Goal: Information Seeking & Learning: Check status

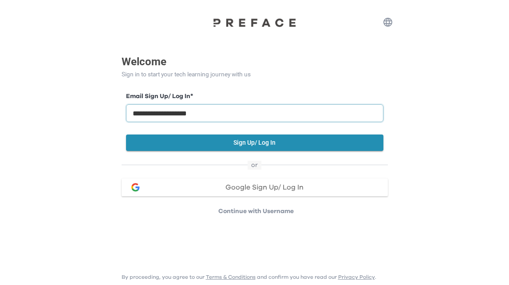
type input "**********"
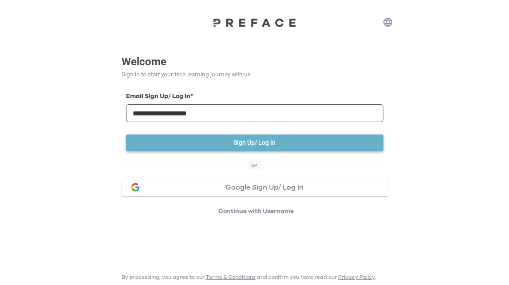
click at [234, 142] on button "Sign Up/ Log In" at bounding box center [254, 142] width 257 height 16
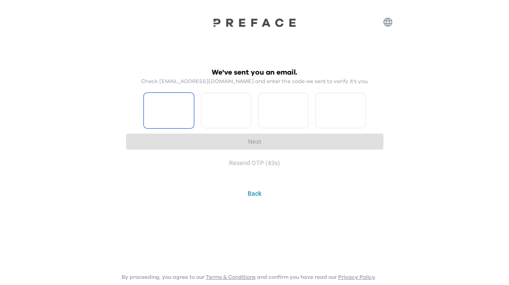
click at [157, 108] on input "Please enter OTP character 1" at bounding box center [169, 110] width 50 height 35
click at [185, 110] on input "Please enter OTP character 1" at bounding box center [169, 110] width 50 height 35
click at [185, 114] on input "Please enter OTP character 1" at bounding box center [169, 110] width 50 height 35
type input "*"
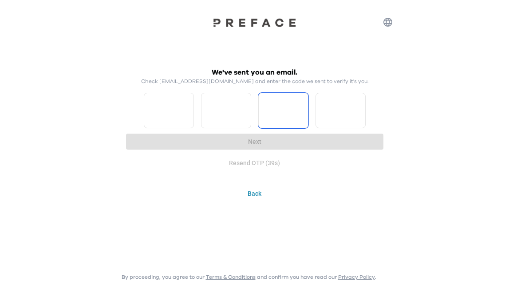
type input "*"
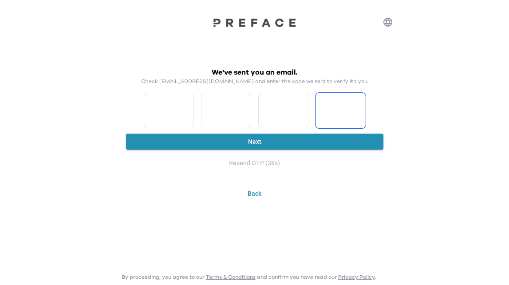
type input "*"
click at [256, 143] on button "Next" at bounding box center [254, 142] width 257 height 16
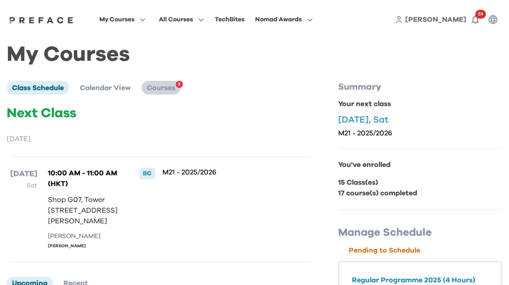
click at [168, 89] on span "Courses" at bounding box center [161, 87] width 28 height 7
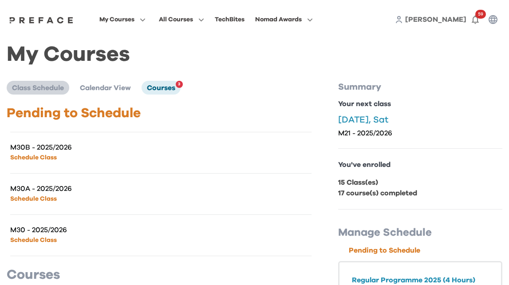
click at [47, 92] on li "Class Schedule" at bounding box center [38, 87] width 63 height 13
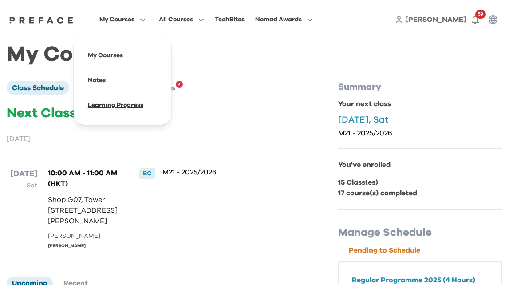
click at [164, 107] on span at bounding box center [122, 105] width 83 height 25
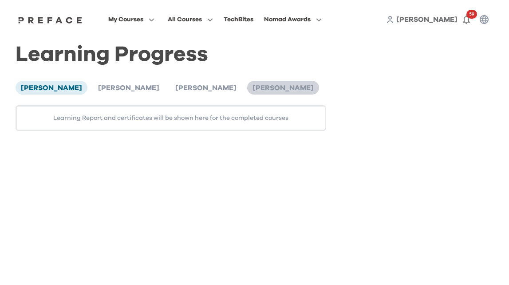
click at [252, 87] on span "[PERSON_NAME]" at bounding box center [282, 87] width 61 height 7
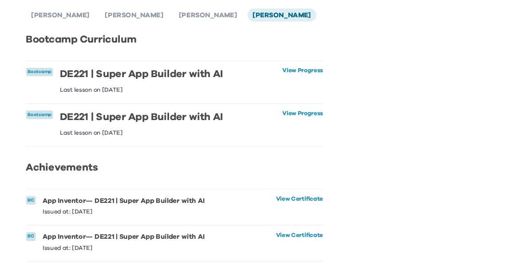
scroll to position [84, 0]
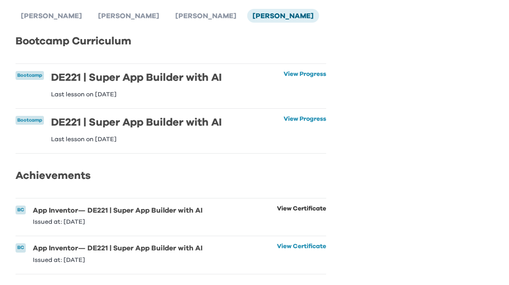
click at [305, 205] on link "View Certificate" at bounding box center [301, 215] width 49 height 20
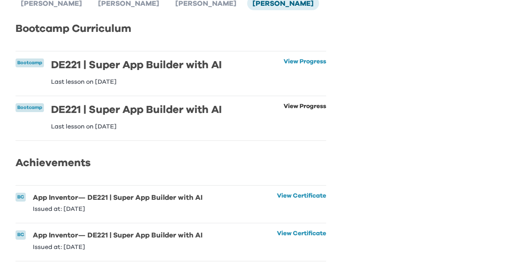
click at [302, 106] on link "View Progress" at bounding box center [304, 116] width 43 height 27
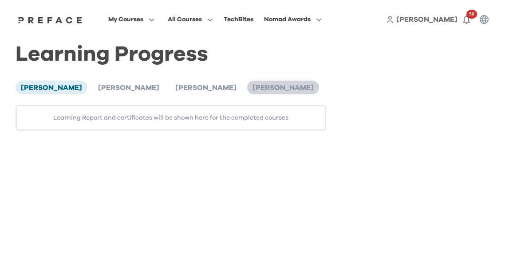
click at [247, 82] on li "Tiffany Wong" at bounding box center [283, 87] width 72 height 13
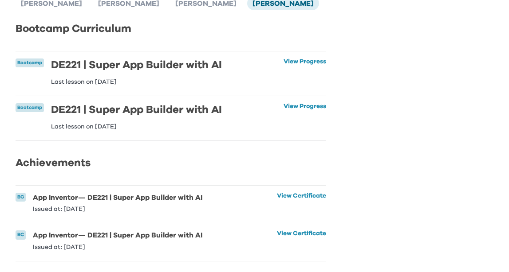
scroll to position [95, 0]
click at [299, 231] on link "View Certificate" at bounding box center [301, 241] width 49 height 20
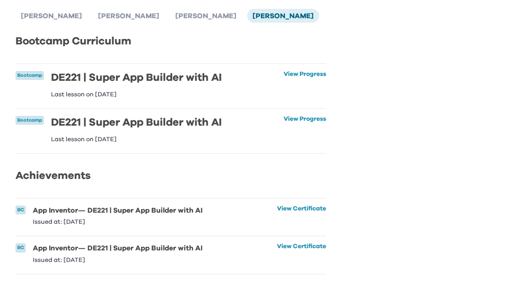
scroll to position [0, 0]
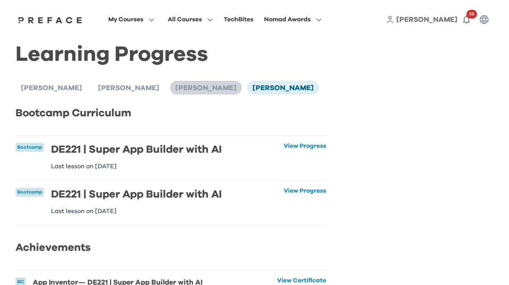
click at [175, 85] on span "Michela Wong" at bounding box center [205, 87] width 61 height 7
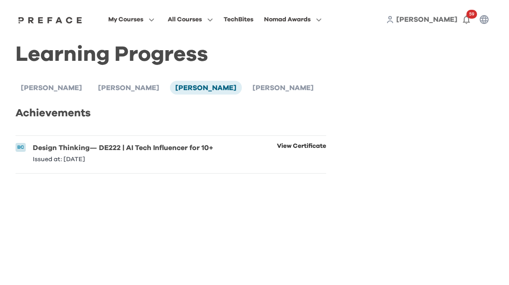
click at [299, 145] on link "View Certificate" at bounding box center [301, 153] width 49 height 20
click at [109, 85] on span "Augustin Wong" at bounding box center [128, 87] width 61 height 7
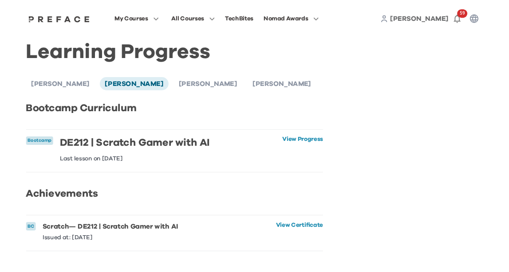
scroll to position [2, 0]
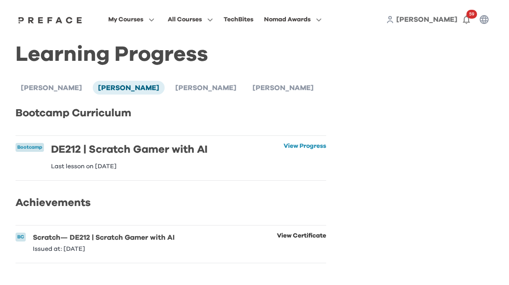
click at [301, 239] on link "View Certificate" at bounding box center [301, 242] width 49 height 20
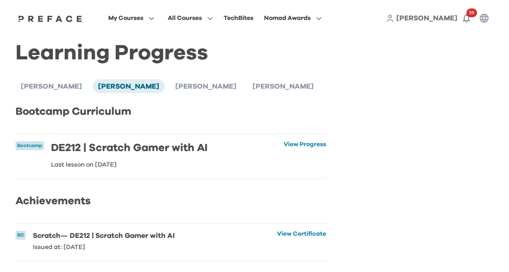
click at [68, 18] on img at bounding box center [50, 18] width 68 height 7
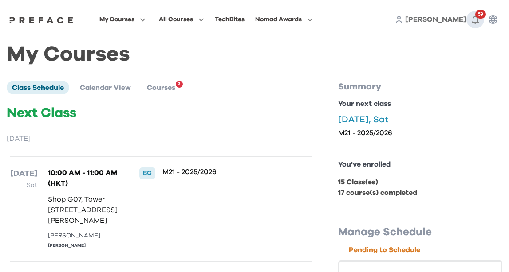
click at [476, 19] on icon "button" at bounding box center [475, 19] width 11 height 11
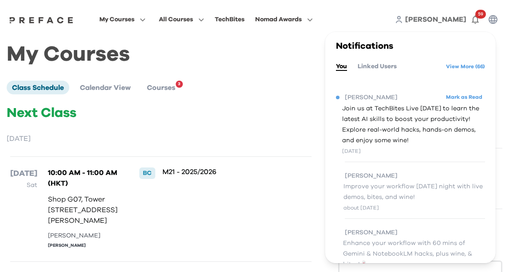
click at [60, 23] on div at bounding box center [41, 19] width 68 height 7
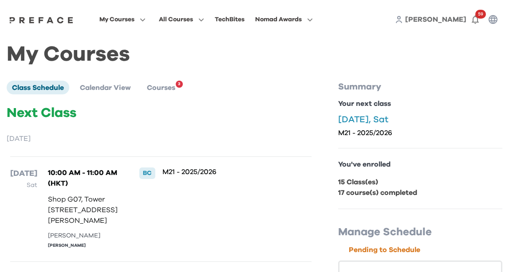
click at [63, 21] on img at bounding box center [41, 19] width 68 height 7
click at [325, 82] on span at bounding box center [283, 80] width 83 height 25
click at [75, 19] on img at bounding box center [41, 19] width 68 height 7
click at [128, 131] on div "Next Class September 2025 13 Sep Sat 10:00 AM - 11:00 AM (HKT) Shop G07, Tower …" at bounding box center [161, 183] width 308 height 157
click at [215, 55] on span at bounding box center [181, 55] width 83 height 25
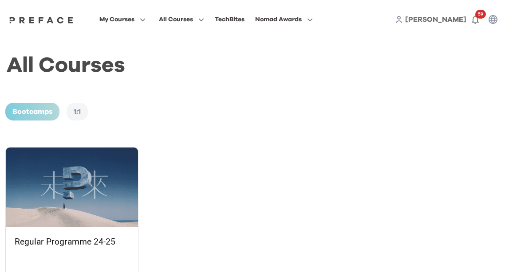
scroll to position [49, 0]
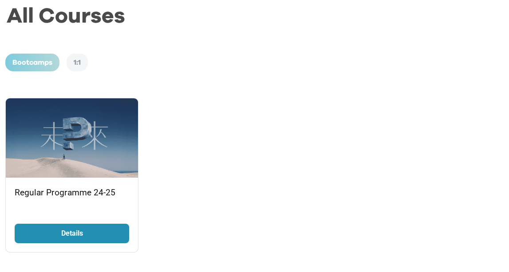
click at [96, 232] on p "Details" at bounding box center [72, 233] width 67 height 11
